Goal: Information Seeking & Learning: Learn about a topic

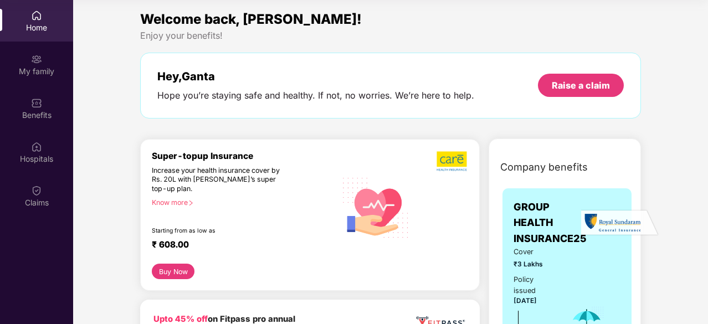
scroll to position [1000, 0]
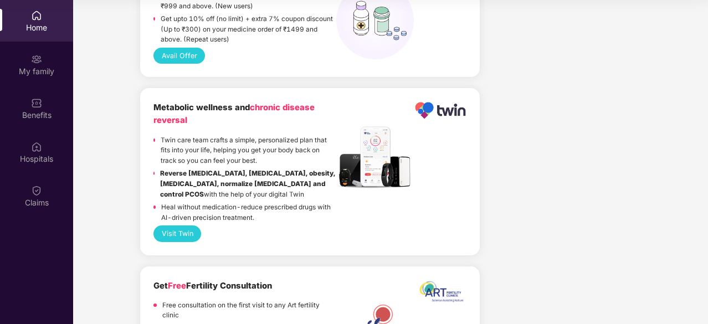
click at [276, 170] on strong "Reverse [MEDICAL_DATA], [MEDICAL_DATA], obesity, [MEDICAL_DATA], normalize [MED…" at bounding box center [247, 184] width 175 height 28
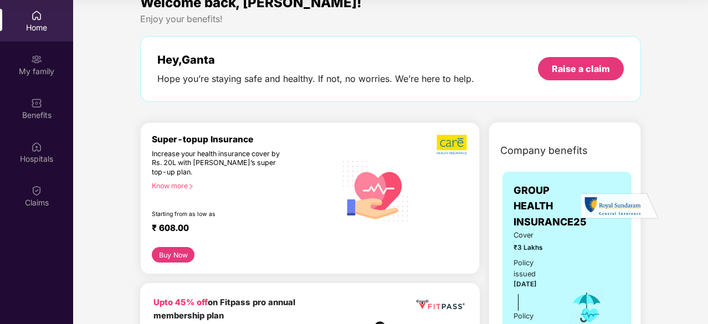
scroll to position [0, 0]
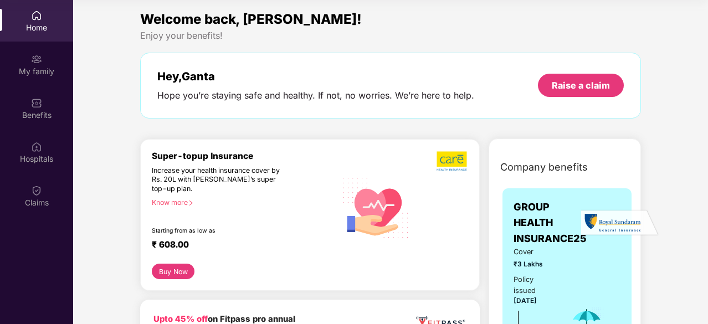
click at [197, 99] on div "Hope you’re staying safe and healthy. If not, no worries. We’re here to help." at bounding box center [315, 96] width 317 height 12
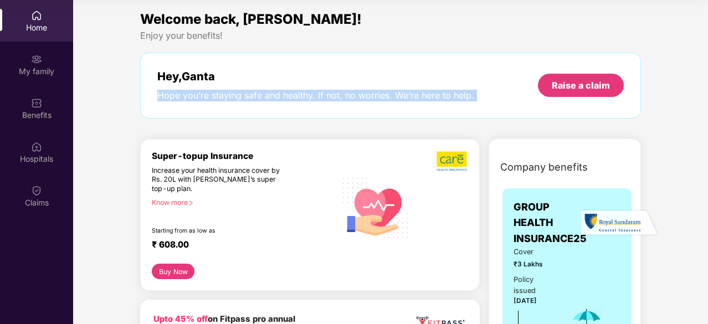
click at [197, 99] on div "Hope you’re staying safe and healthy. If not, no worries. We’re here to help." at bounding box center [315, 96] width 317 height 12
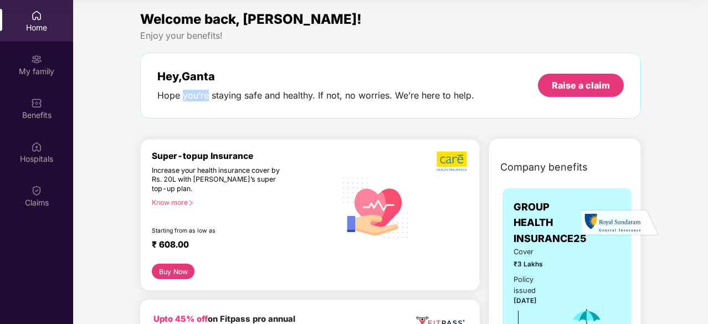
click at [197, 99] on div "Hope you’re staying safe and healthy. If not, no worries. We’re here to help." at bounding box center [315, 96] width 317 height 12
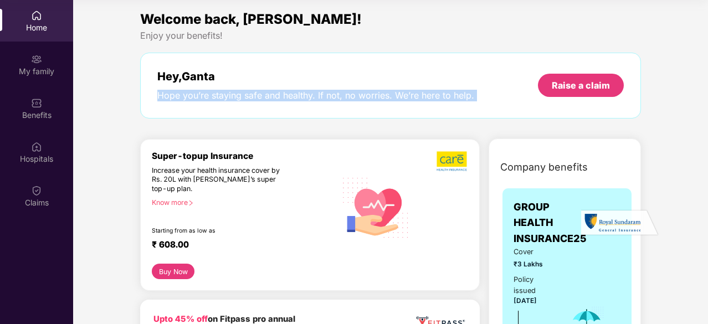
click at [197, 99] on div "Hope you’re staying safe and healthy. If not, no worries. We’re here to help." at bounding box center [315, 96] width 317 height 12
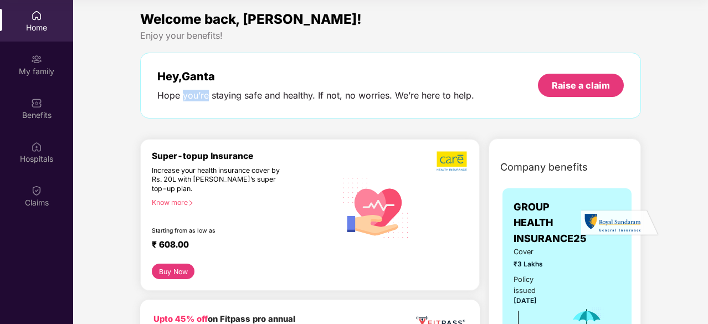
click at [197, 99] on div "Hope you’re staying safe and healthy. If not, no worries. We’re here to help." at bounding box center [315, 96] width 317 height 12
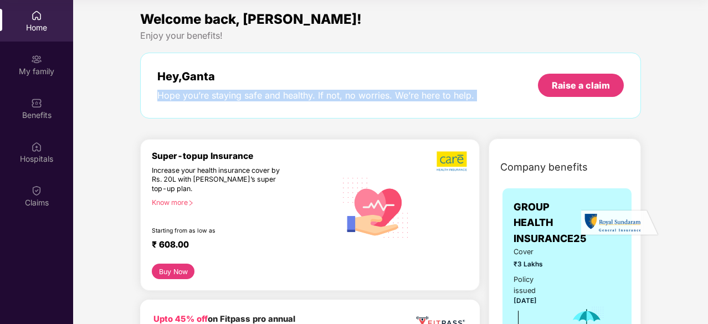
click at [197, 99] on div "Hope you’re staying safe and healthy. If not, no worries. We’re here to help." at bounding box center [315, 96] width 317 height 12
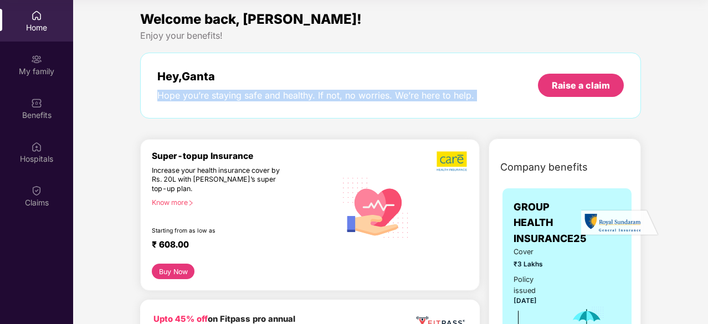
click at [197, 99] on div "Hope you’re staying safe and healthy. If not, no worries. We’re here to help." at bounding box center [315, 96] width 317 height 12
click at [200, 100] on div "Hope you’re staying safe and healthy. If not, no worries. We’re here to help." at bounding box center [315, 96] width 317 height 12
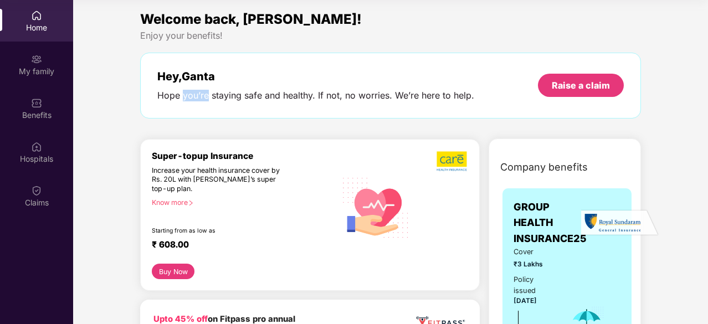
click at [200, 100] on div "Hope you’re staying safe and healthy. If not, no worries. We’re here to help." at bounding box center [315, 96] width 317 height 12
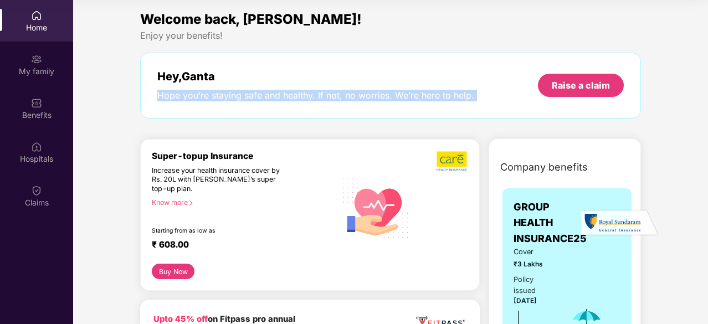
click at [200, 100] on div "Hope you’re staying safe and healthy. If not, no worries. We’re here to help." at bounding box center [315, 96] width 317 height 12
click at [315, 98] on div "Hope you’re staying safe and healthy. If not, no worries. We’re here to help." at bounding box center [315, 96] width 317 height 12
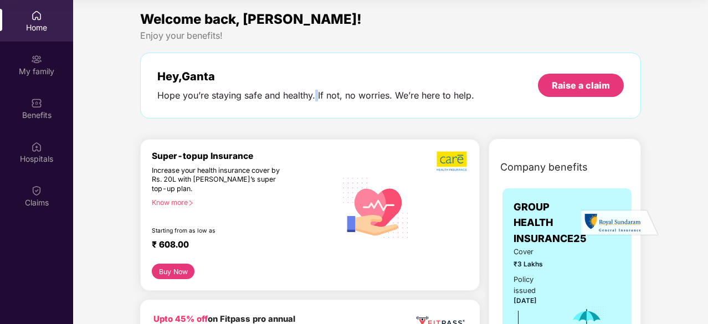
click at [315, 98] on div "Hope you’re staying safe and healthy. If not, no worries. We’re here to help." at bounding box center [315, 96] width 317 height 12
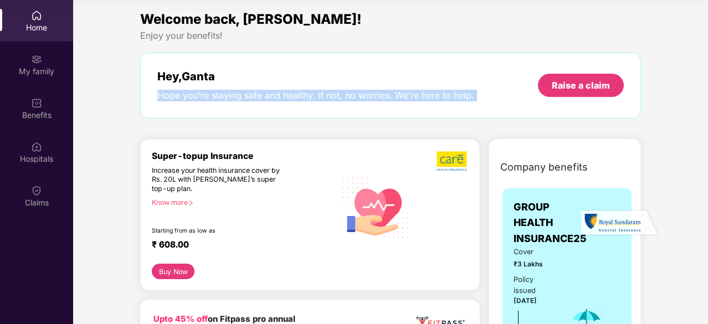
click at [315, 98] on div "Hope you’re staying safe and healthy. If not, no worries. We’re here to help." at bounding box center [315, 96] width 317 height 12
click at [317, 101] on div "Hope you’re staying safe and healthy. If not, no worries. We’re here to help." at bounding box center [315, 96] width 317 height 12
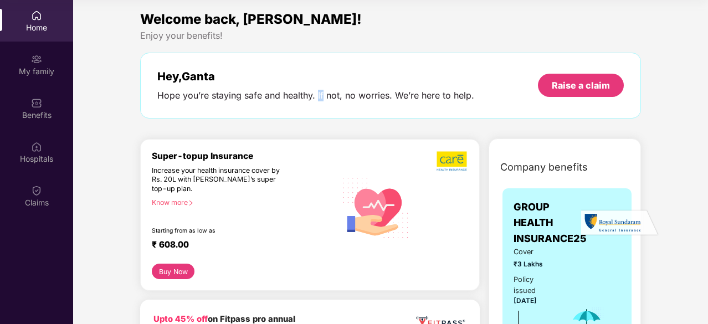
click at [317, 101] on div "Hope you’re staying safe and healthy. If not, no worries. We’re here to help." at bounding box center [315, 96] width 317 height 12
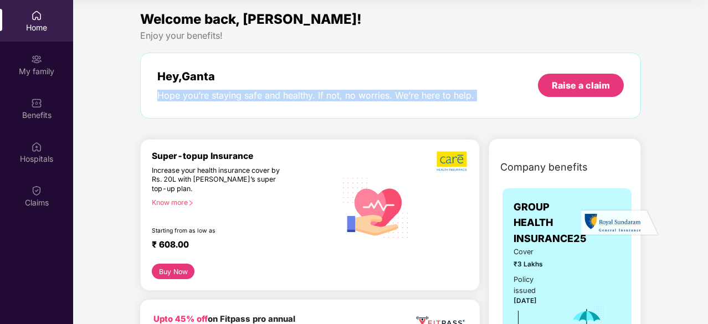
click at [317, 101] on div "Hope you’re staying safe and healthy. If not, no worries. We’re here to help." at bounding box center [315, 96] width 317 height 12
click at [272, 98] on div "Hope you’re staying safe and healthy. If not, no worries. We’re here to help." at bounding box center [315, 96] width 317 height 12
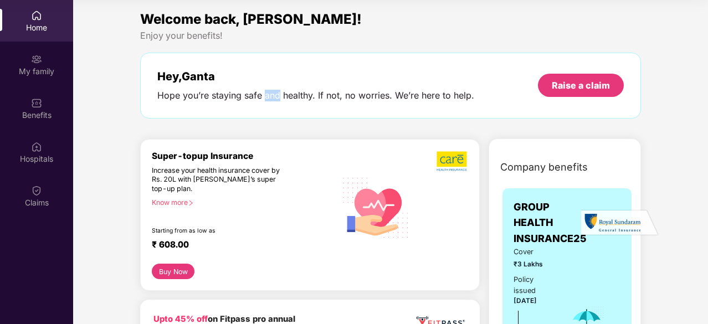
click at [272, 98] on div "Hope you’re staying safe and healthy. If not, no worries. We’re here to help." at bounding box center [315, 96] width 317 height 12
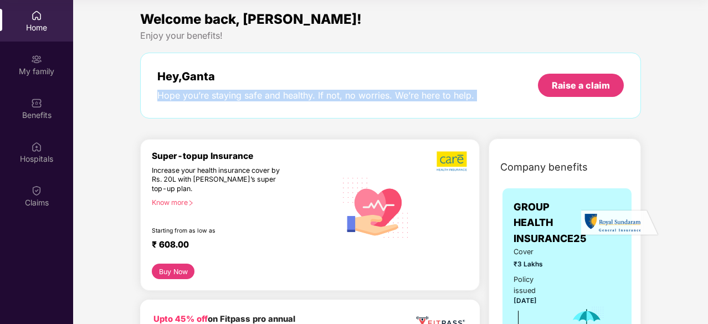
click at [272, 98] on div "Hope you’re staying safe and healthy. If not, no worries. We’re here to help." at bounding box center [315, 96] width 317 height 12
click at [241, 94] on div "Hope you’re staying safe and healthy. If not, no worries. We’re here to help." at bounding box center [315, 96] width 317 height 12
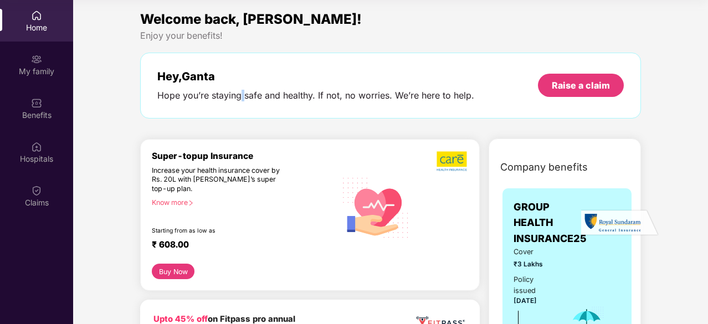
click at [241, 94] on div "Hope you’re staying safe and healthy. If not, no worries. We’re here to help." at bounding box center [315, 96] width 317 height 12
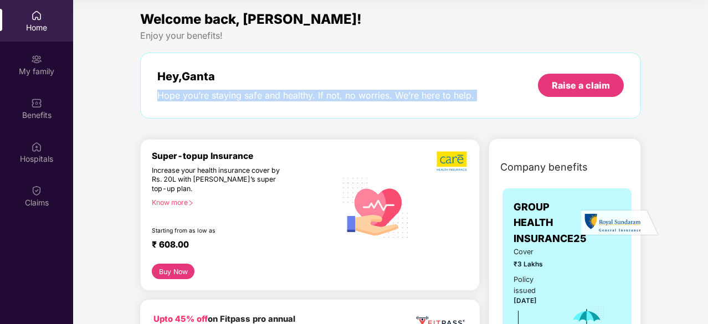
click at [241, 94] on div "Hope you’re staying safe and healthy. If not, no worries. We’re here to help." at bounding box center [315, 96] width 317 height 12
click at [248, 96] on div "Hope you’re staying safe and healthy. If not, no worries. We’re here to help." at bounding box center [315, 96] width 317 height 12
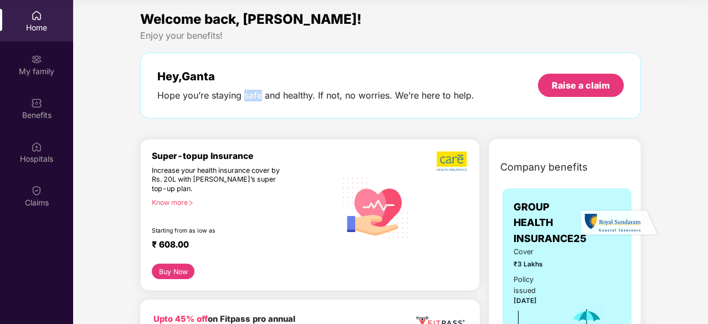
click at [248, 96] on div "Hope you’re staying safe and healthy. If not, no worries. We’re here to help." at bounding box center [315, 96] width 317 height 12
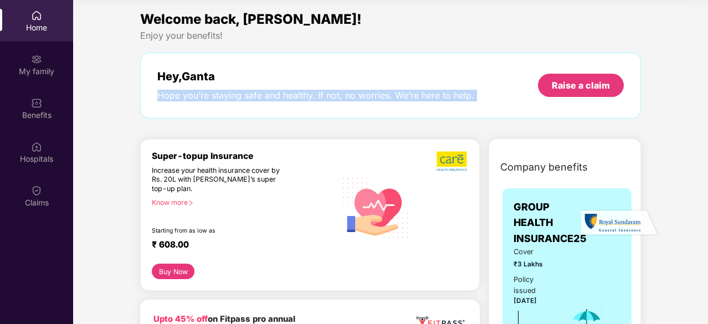
click at [248, 96] on div "Hope you’re staying safe and healthy. If not, no worries. We’re here to help." at bounding box center [315, 96] width 317 height 12
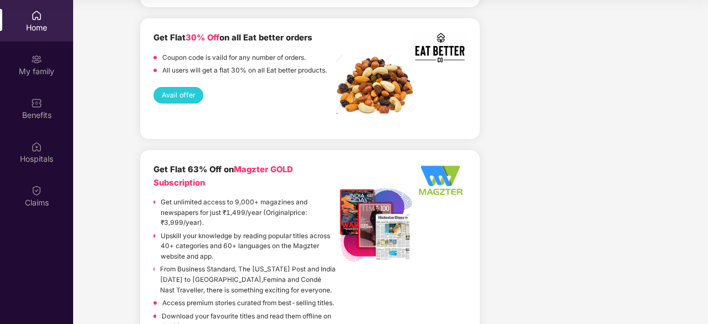
scroll to position [1576, 0]
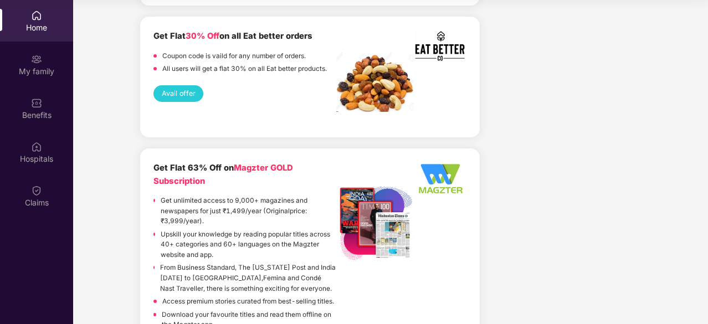
click at [235, 163] on b "Get Flat 63% Off on Magzter GOLD Subscription" at bounding box center [224, 174] width 140 height 23
drag, startPoint x: 235, startPoint y: 147, endPoint x: 259, endPoint y: 168, distance: 32.2
click at [259, 168] on div "Get Flat 63% Off on Magzter GOLD Subscription Get unlimited access to 9,000+ ma…" at bounding box center [245, 247] width 183 height 171
click at [198, 163] on b "Get Flat 63% Off on Magzter GOLD Subscription" at bounding box center [224, 174] width 140 height 23
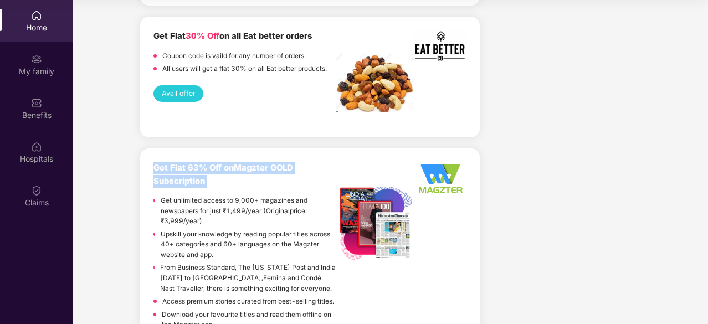
click at [198, 163] on b "Get Flat 63% Off on Magzter GOLD Subscription" at bounding box center [224, 174] width 140 height 23
click at [206, 162] on div "Get Flat 63% Off on Magzter GOLD Subscription" at bounding box center [245, 175] width 183 height 26
drag, startPoint x: 233, startPoint y: 147, endPoint x: 142, endPoint y: 146, distance: 90.9
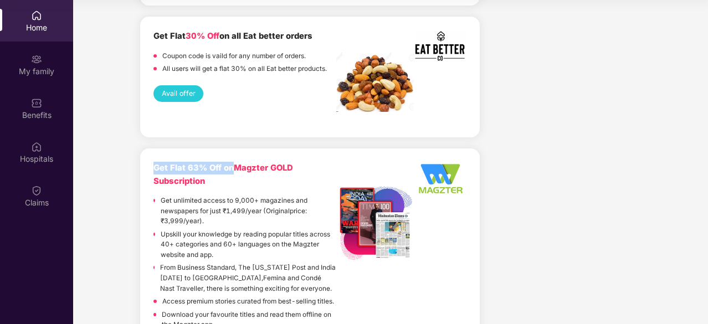
click at [142, 149] on div "Get Flat 63% Off on Magzter GOLD Subscription Get unlimited access to 9,000+ ma…" at bounding box center [310, 256] width 340 height 214
drag, startPoint x: 205, startPoint y: 163, endPoint x: 221, endPoint y: 169, distance: 17.7
click at [221, 169] on div "Get Flat 63% Off on Magzter GOLD Subscription Get unlimited access to 9,000+ ma…" at bounding box center [245, 247] width 183 height 171
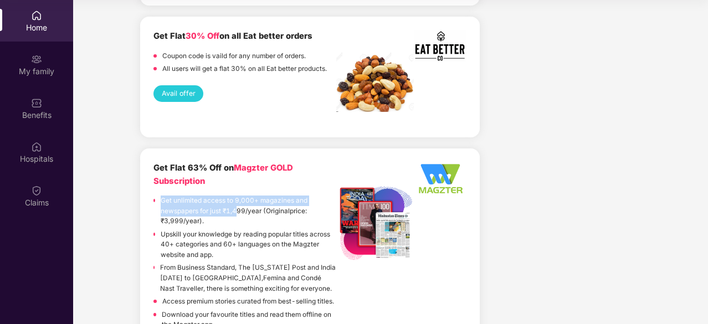
drag, startPoint x: 161, startPoint y: 181, endPoint x: 238, endPoint y: 187, distance: 77.3
click at [238, 196] on p "Get unlimited access to 9,000+ magazines and newspapers for just ₹1,499/year (O…" at bounding box center [249, 211] width 176 height 31
